Goal: Information Seeking & Learning: Understand process/instructions

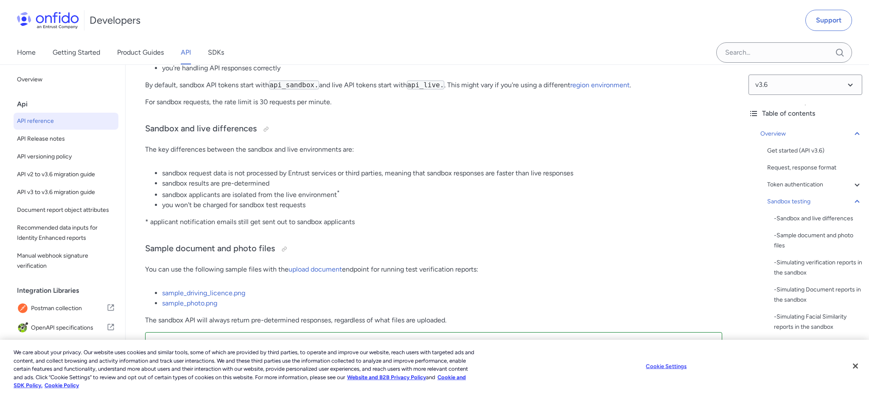
scroll to position [1443, 0]
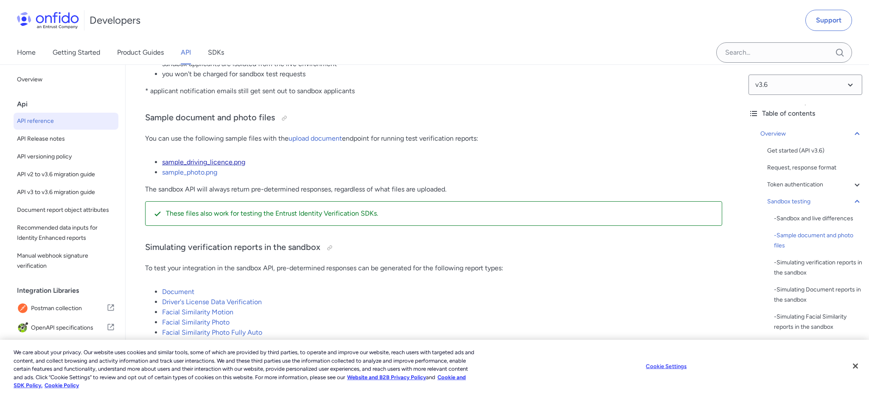
click at [221, 166] on link "sample_driving_licence.png" at bounding box center [203, 162] width 83 height 8
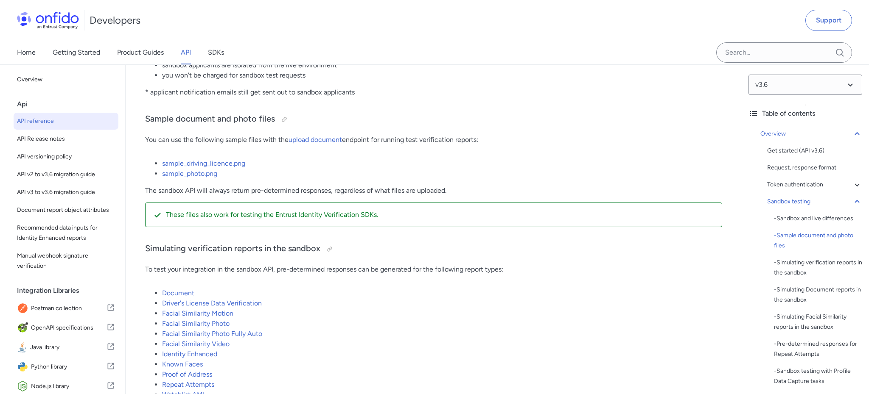
click at [221, 219] on p "These files also work for testing the Entrust Identity Verification SDKs." at bounding box center [440, 215] width 549 height 10
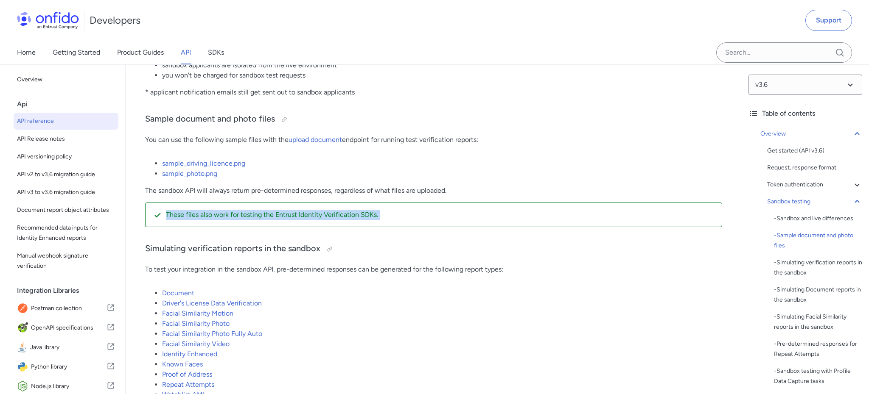
click at [221, 219] on p "These files also work for testing the Entrust Identity Verification SDKs." at bounding box center [440, 215] width 549 height 10
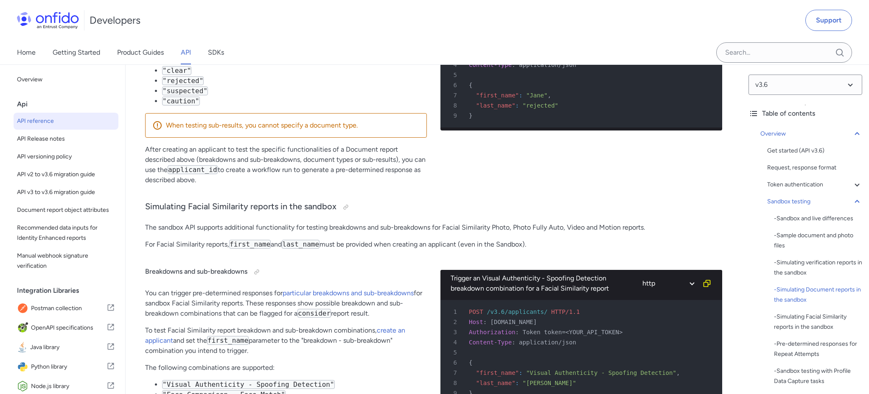
scroll to position [1555, 0]
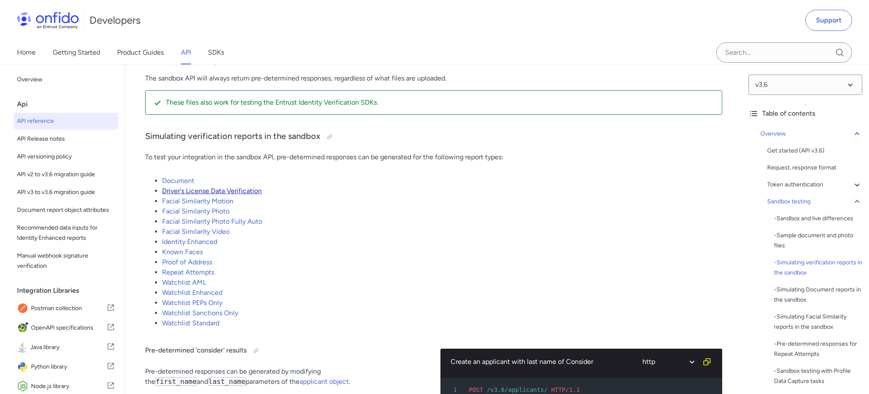
click at [197, 195] on link "Driver's License Data Verification" at bounding box center [212, 191] width 100 height 8
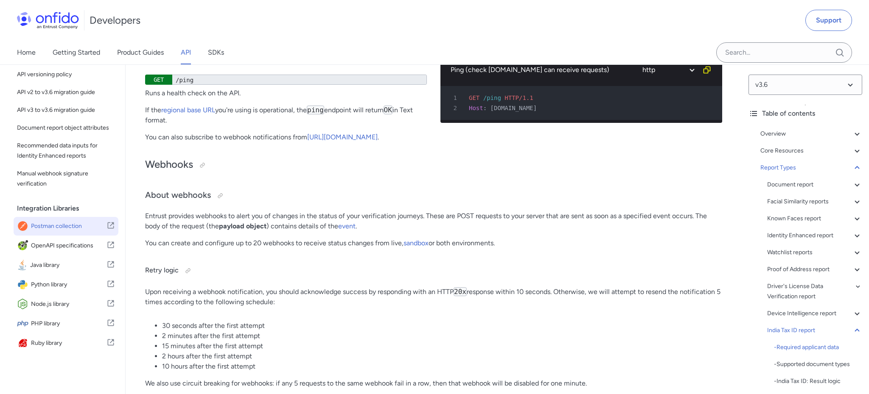
scroll to position [92, 0]
